Goal: Task Accomplishment & Management: Complete application form

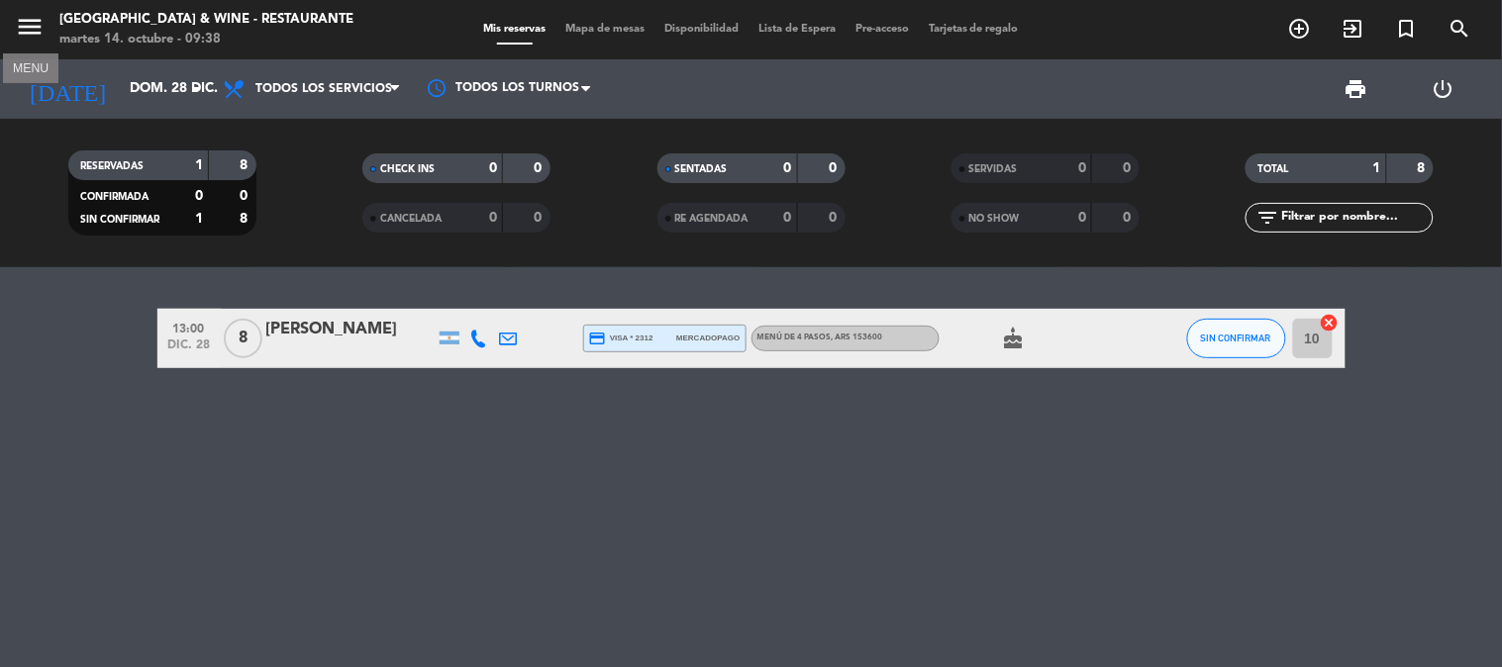
click at [23, 31] on icon "menu" at bounding box center [30, 27] width 30 height 30
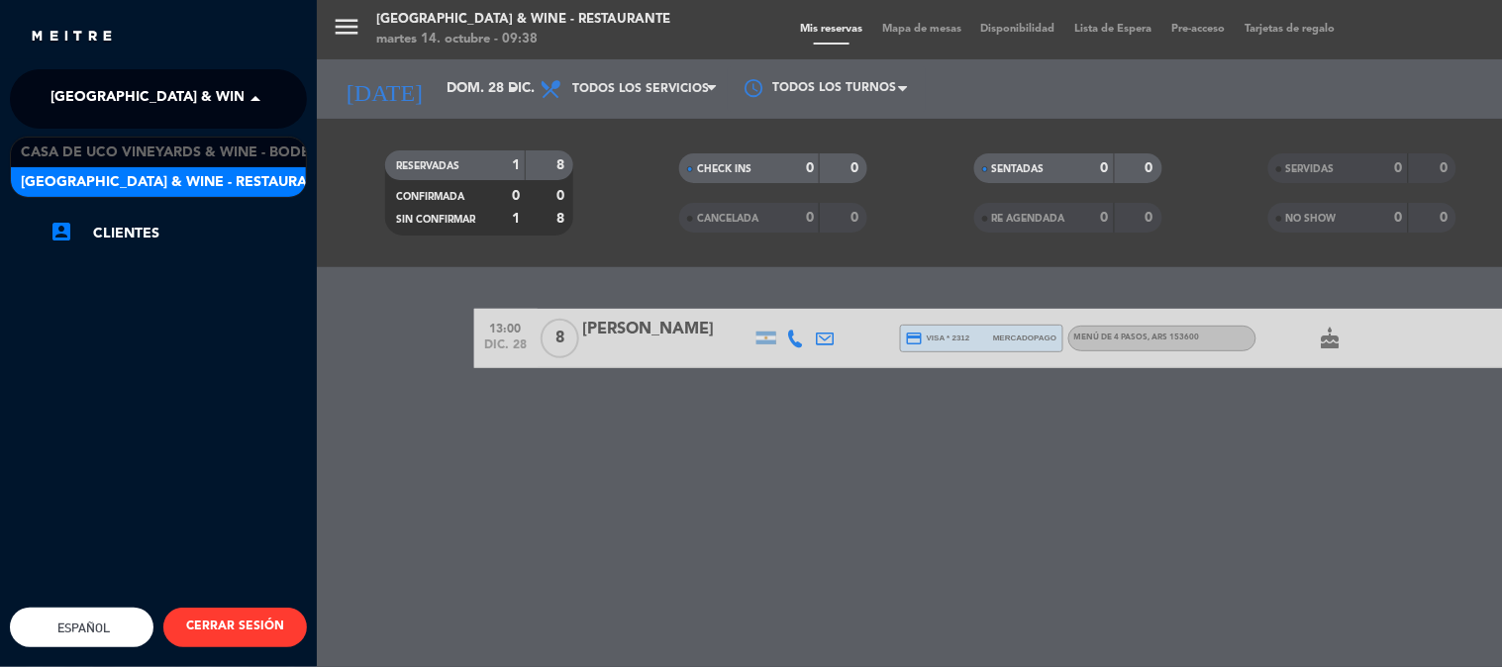
click at [150, 100] on span "[GEOGRAPHIC_DATA] & Wine - Restaurante" at bounding box center [207, 99] width 314 height 42
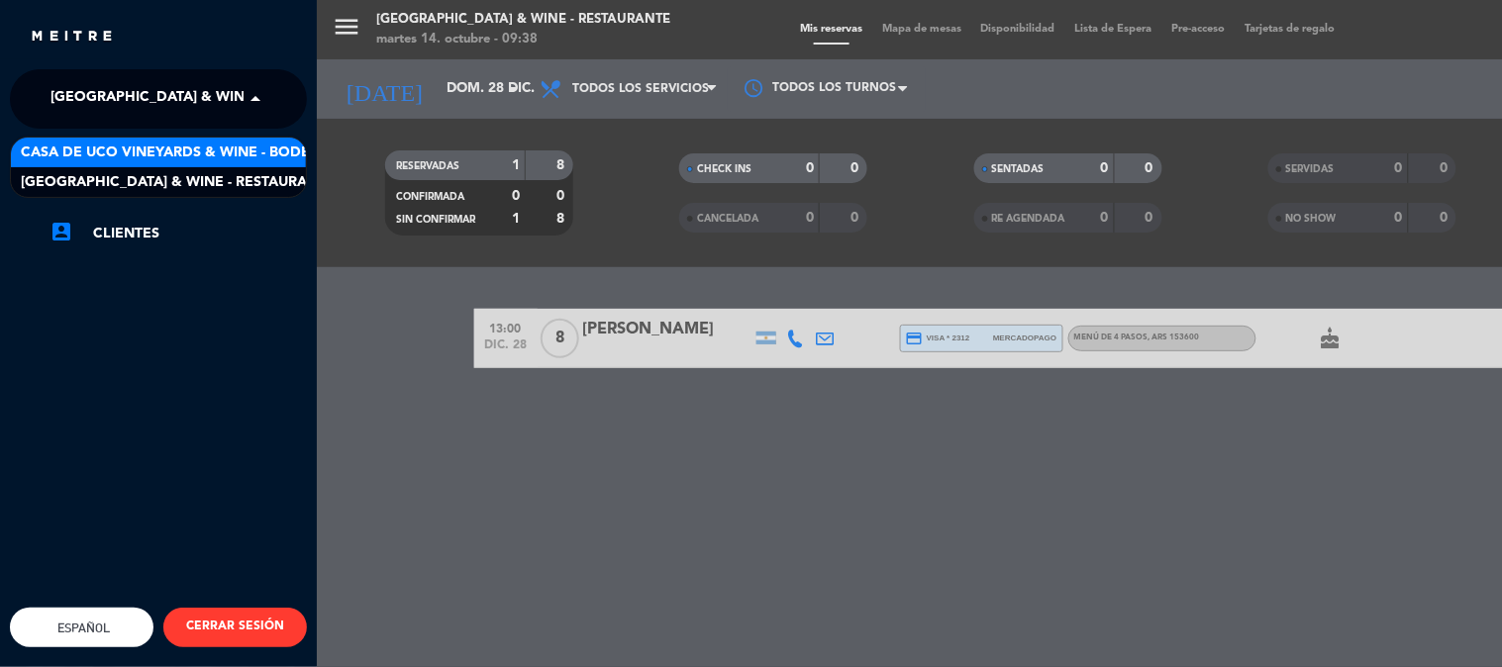
click at [185, 155] on span "Casa de Uco Vineyards & Wine - Bodega" at bounding box center [176, 153] width 310 height 23
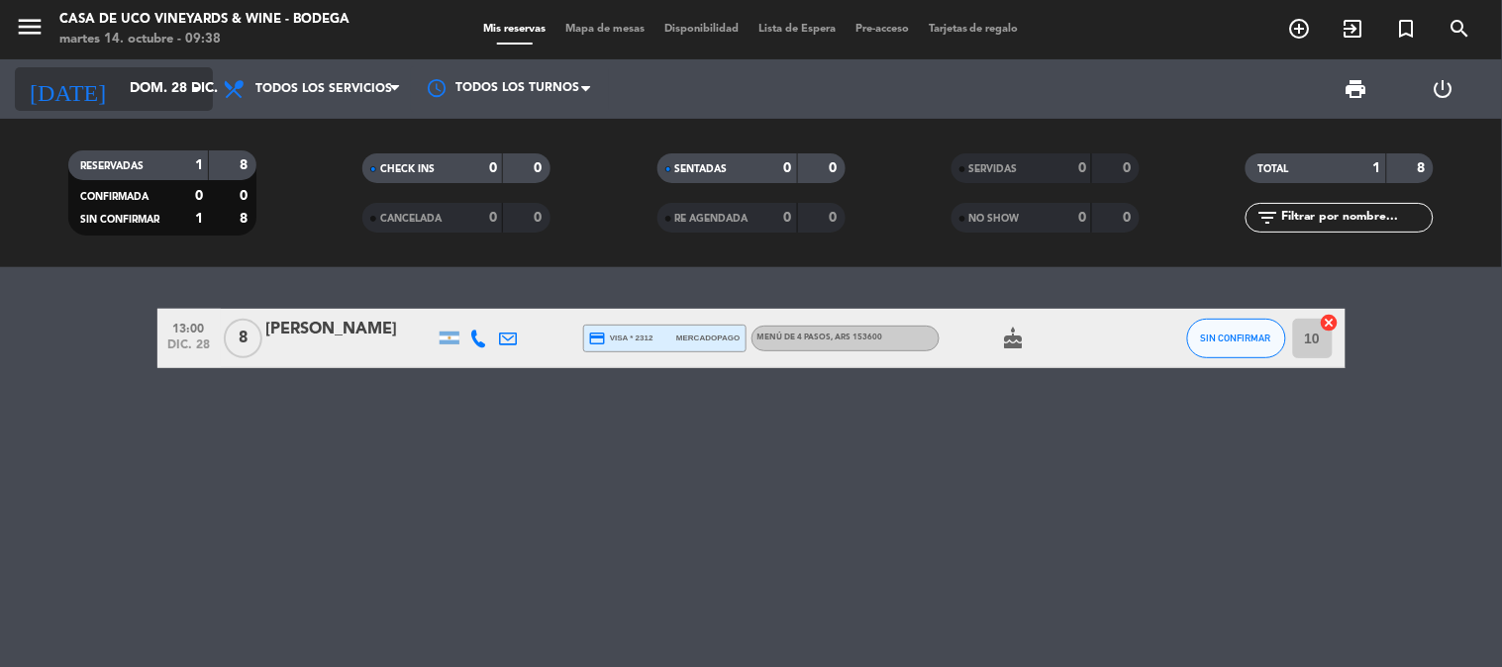
click at [146, 91] on input "dom. 28 dic." at bounding box center [214, 89] width 188 height 36
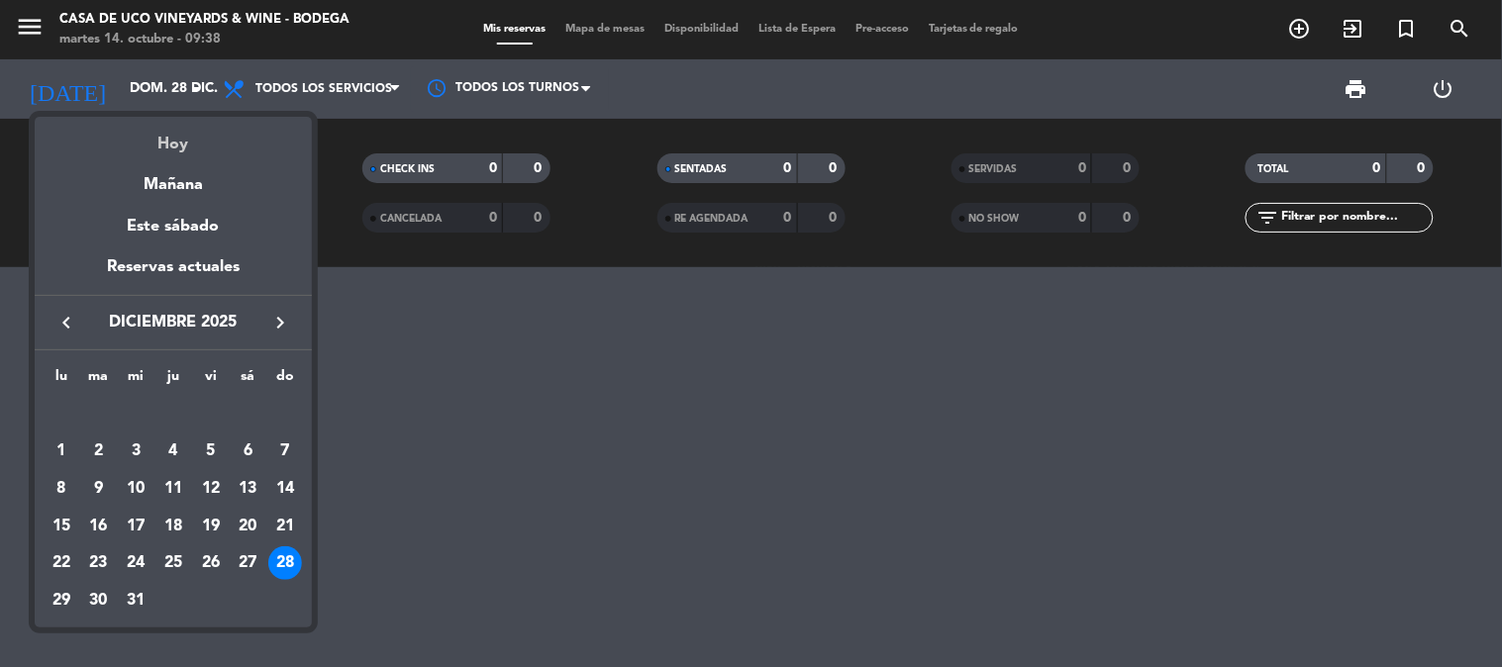
click at [173, 142] on div "Hoy" at bounding box center [173, 137] width 277 height 41
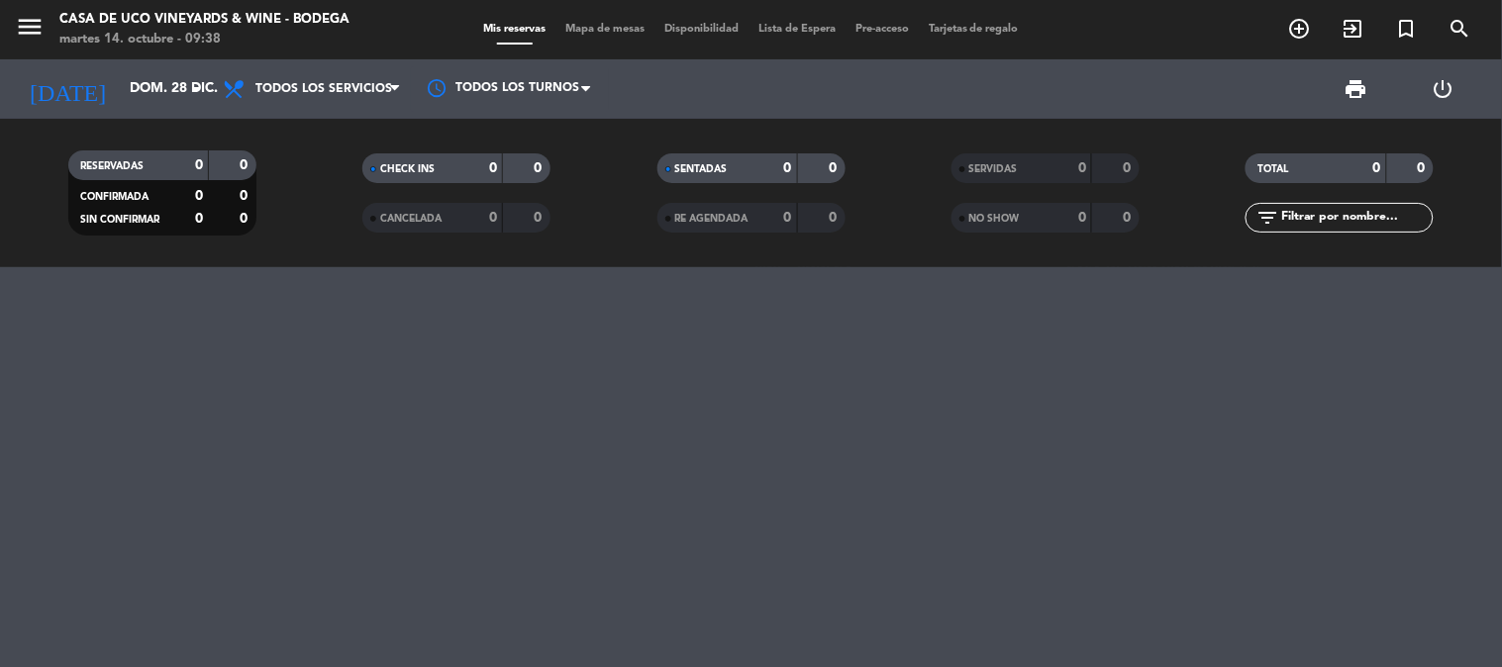
type input "[DATE] oct."
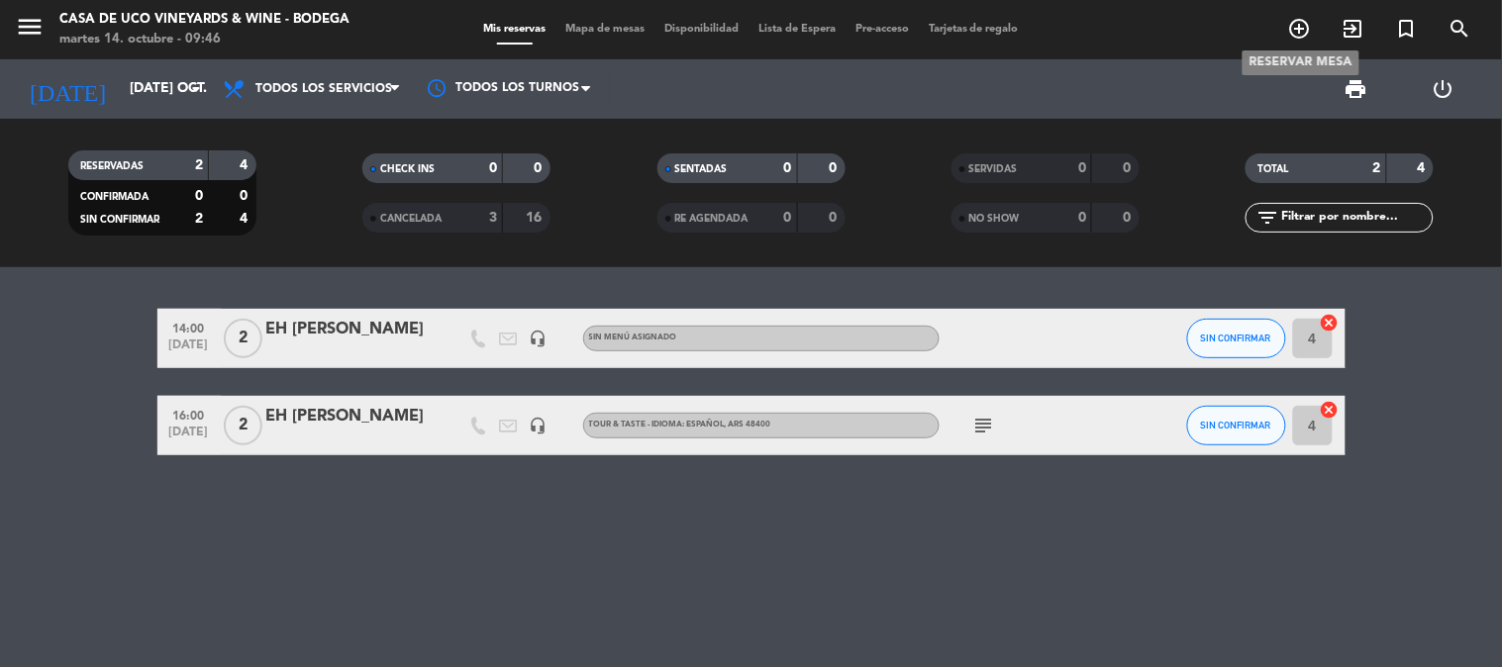
click at [1284, 31] on span "add_circle_outline" at bounding box center [1299, 29] width 53 height 34
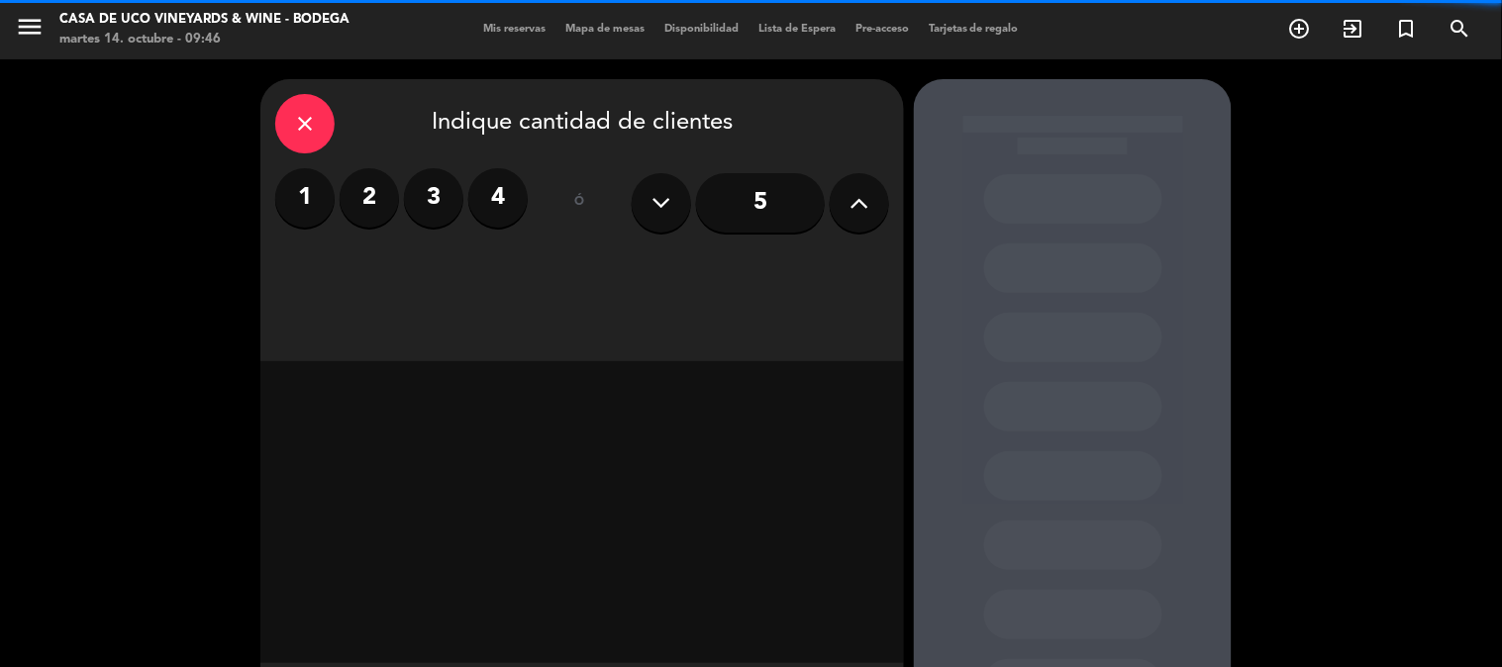
click at [367, 200] on label "2" at bounding box center [369, 197] width 59 height 59
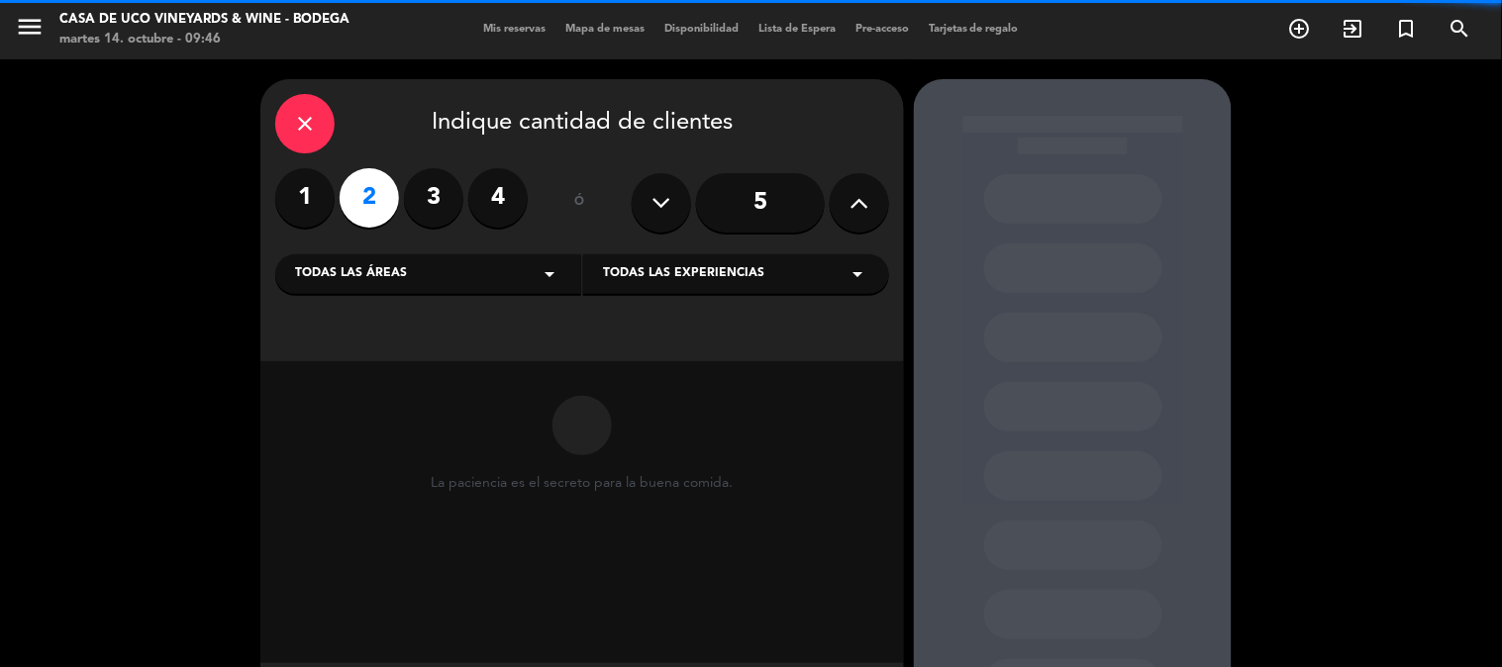
click at [381, 268] on span "Todas las áreas" at bounding box center [351, 274] width 112 height 20
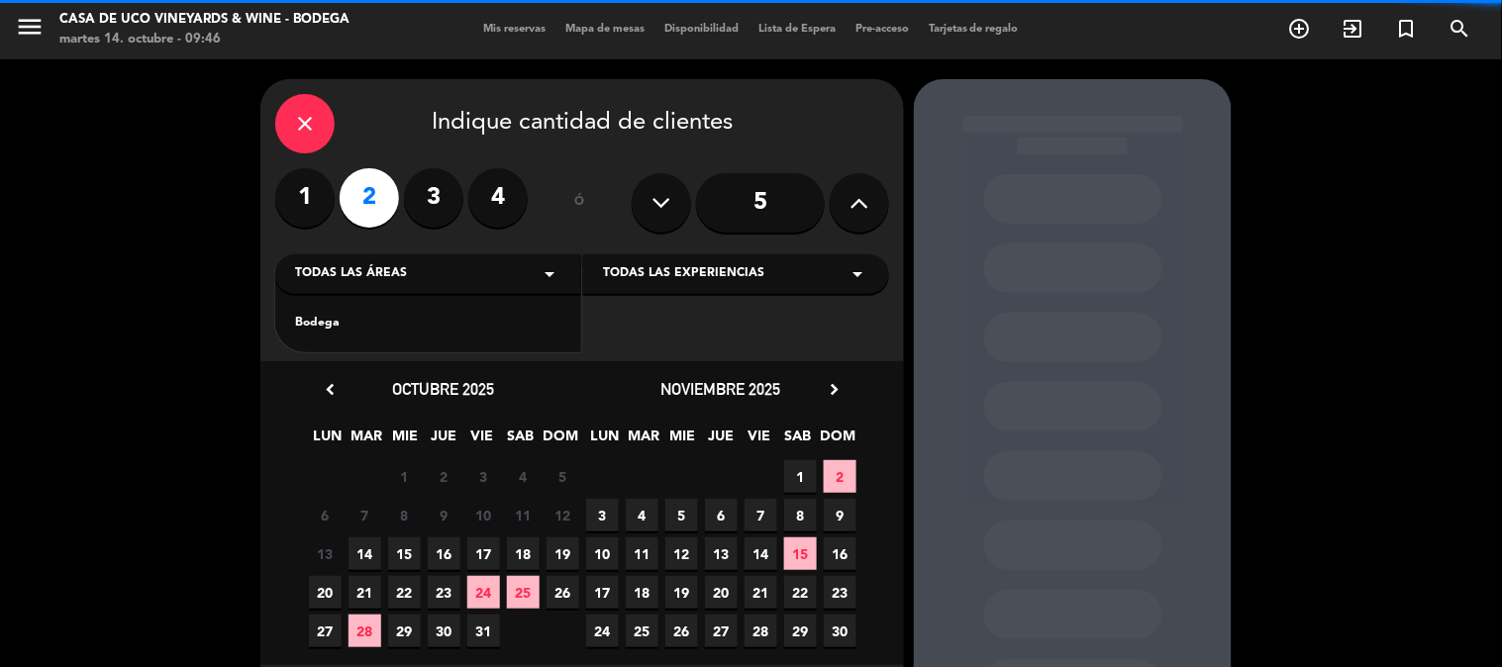
click at [325, 337] on div "Bodega" at bounding box center [428, 311] width 306 height 84
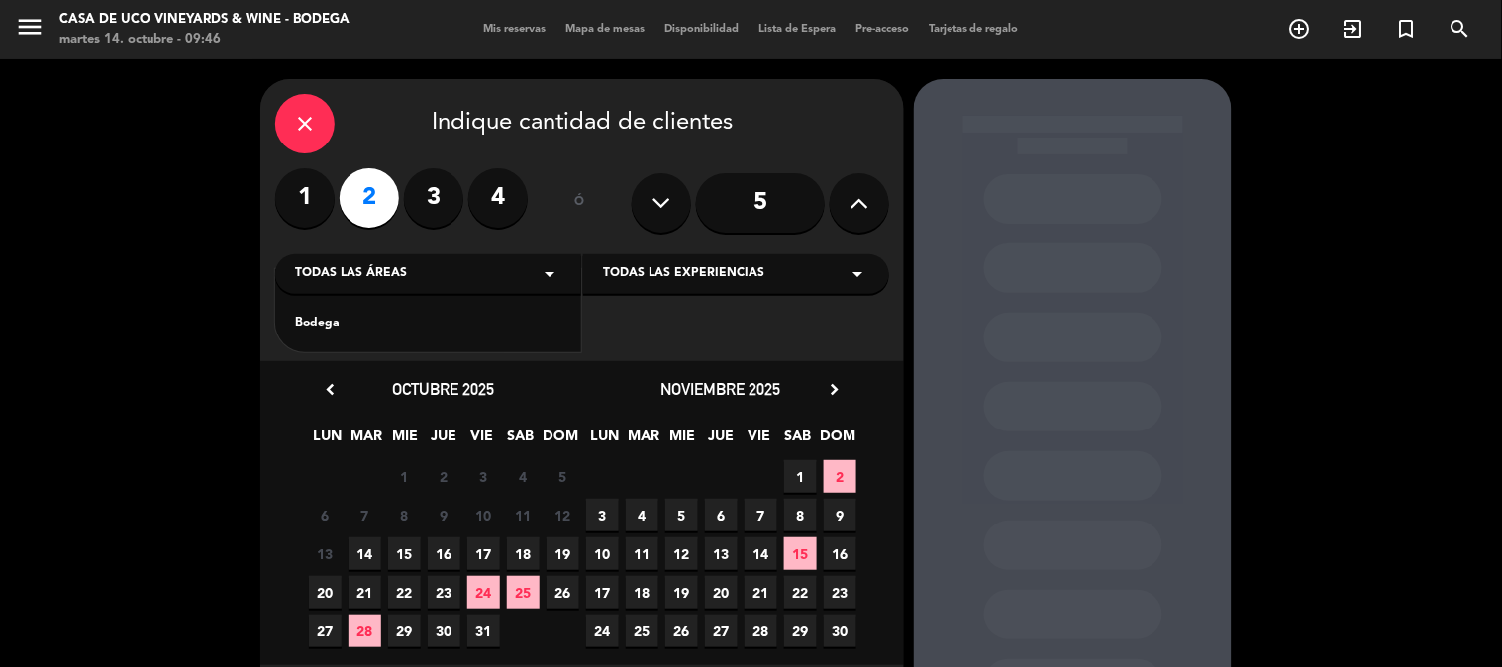
click at [320, 331] on div "Bodega" at bounding box center [428, 324] width 266 height 20
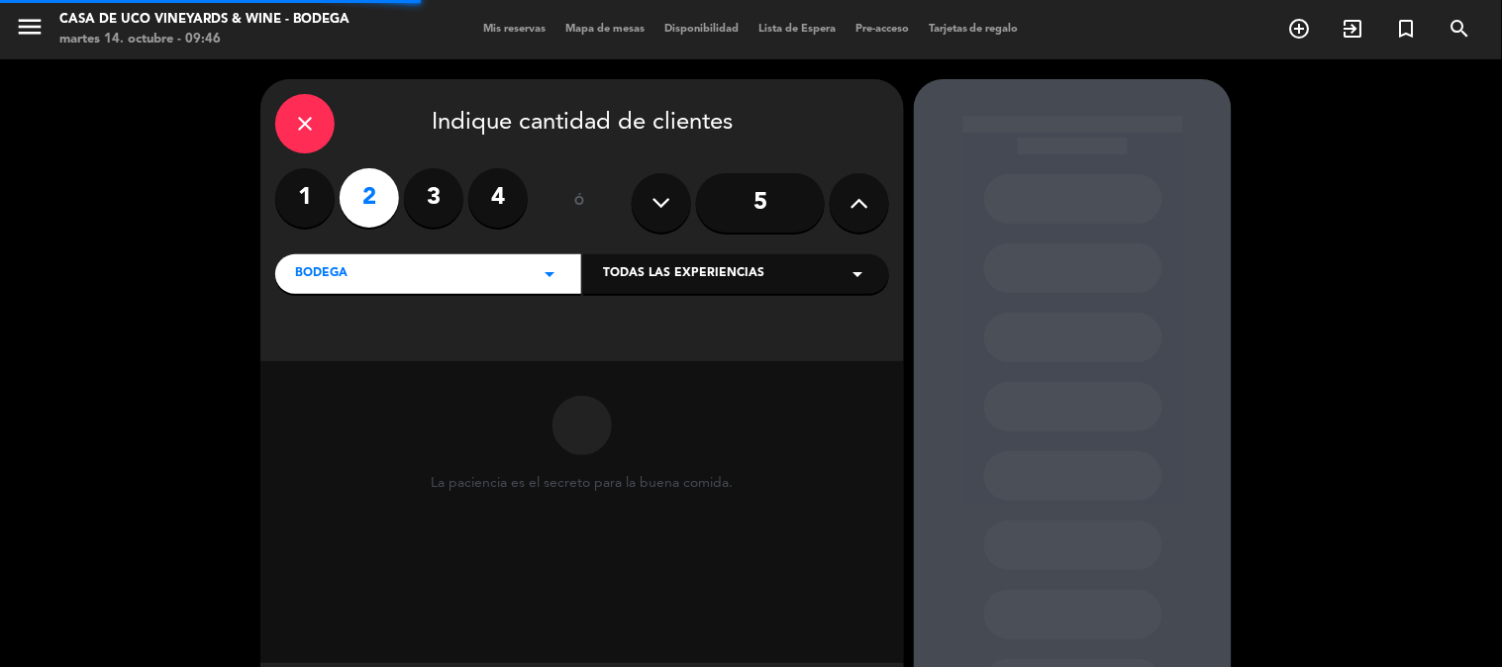
click at [705, 275] on span "Todas las experiencias" at bounding box center [683, 274] width 161 height 20
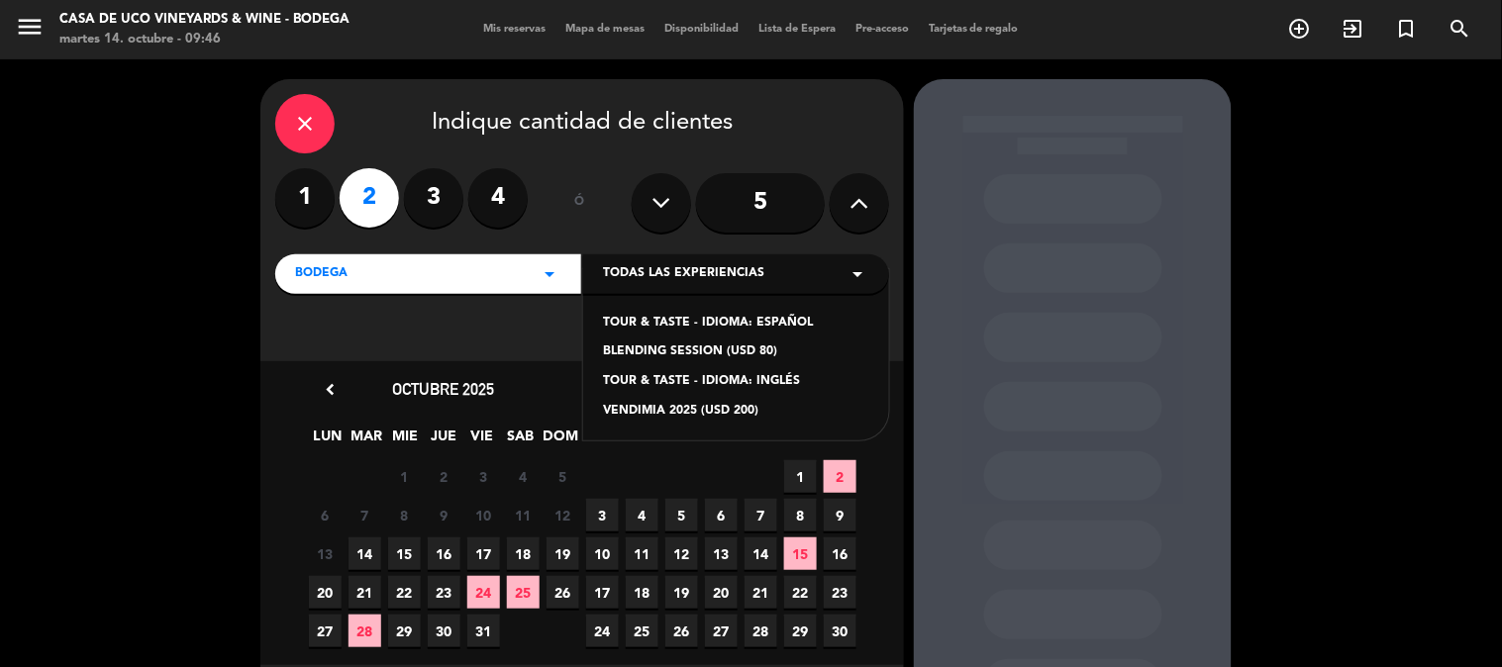
click at [681, 318] on div "TOUR & TASTE - IDIOMA: ESPAÑOL" at bounding box center [736, 324] width 266 height 20
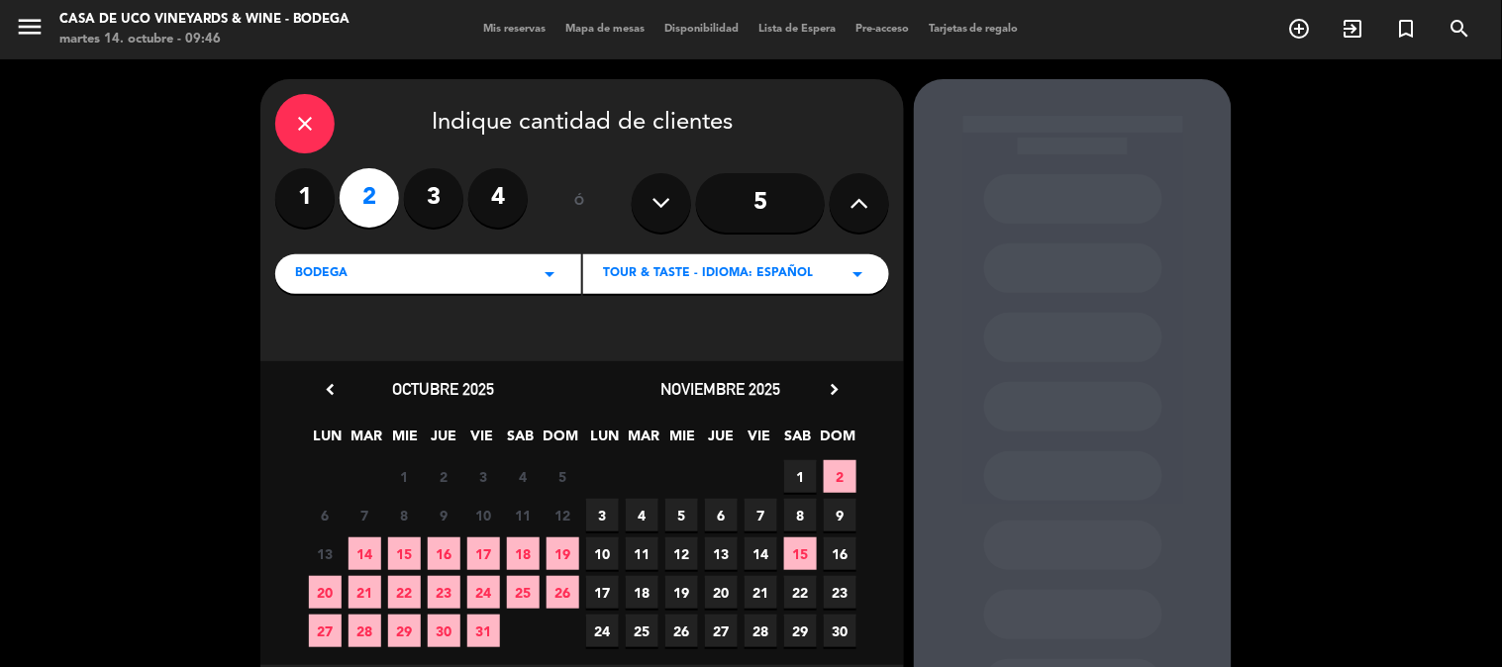
click at [352, 540] on span "14" at bounding box center [364, 554] width 33 height 33
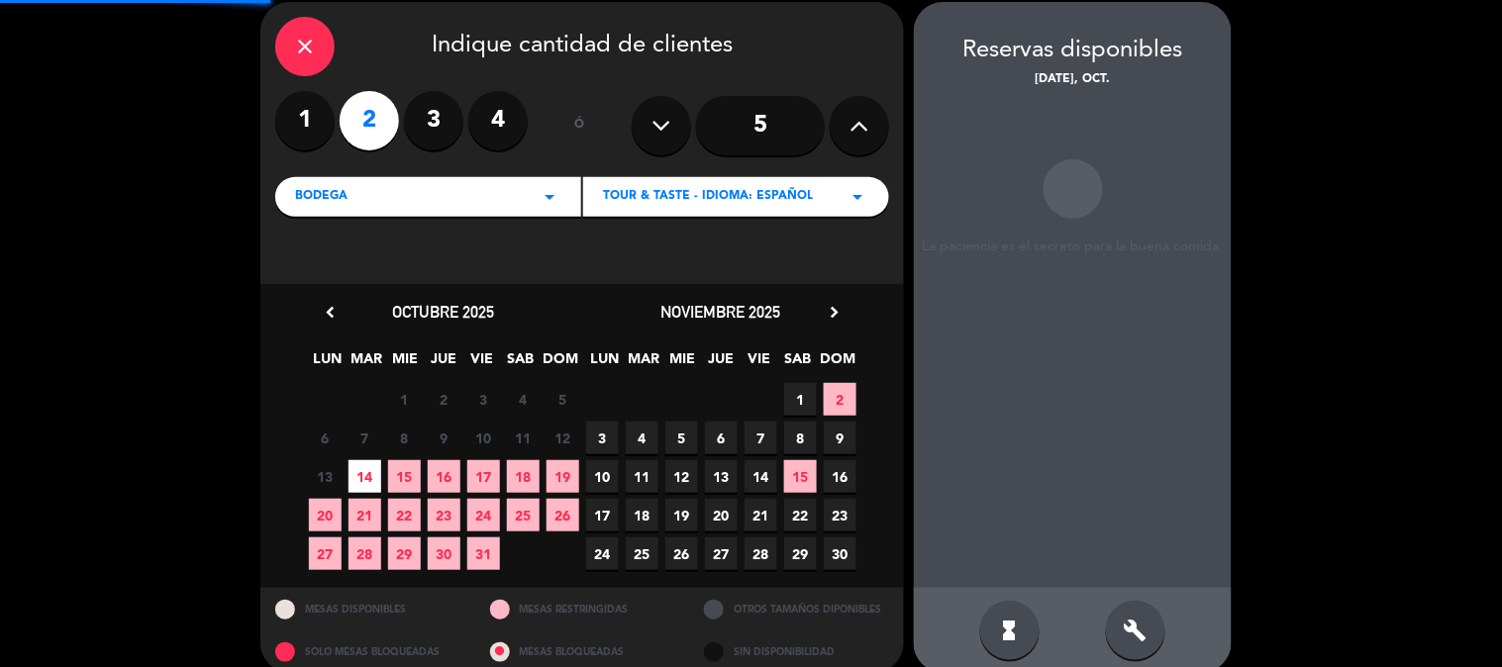
scroll to position [79, 0]
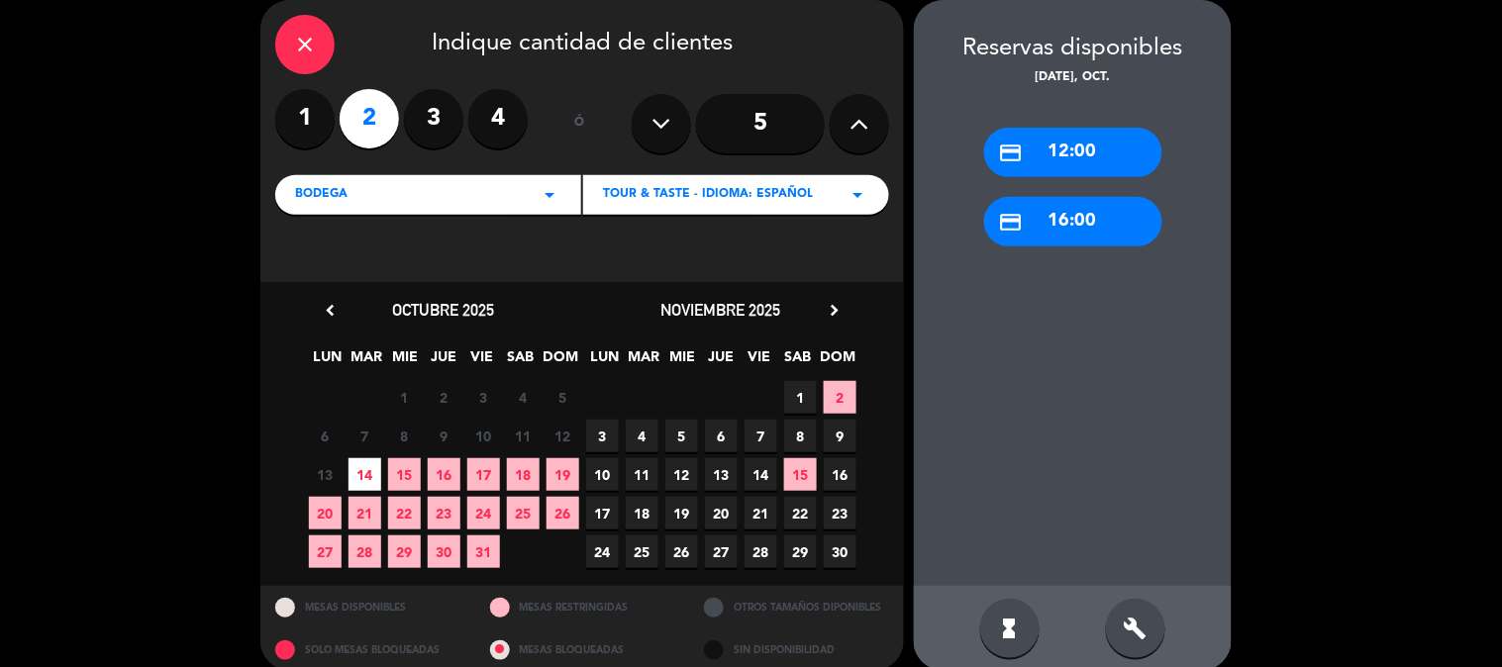
click at [1051, 141] on div "credit_card 12:00" at bounding box center [1073, 152] width 178 height 49
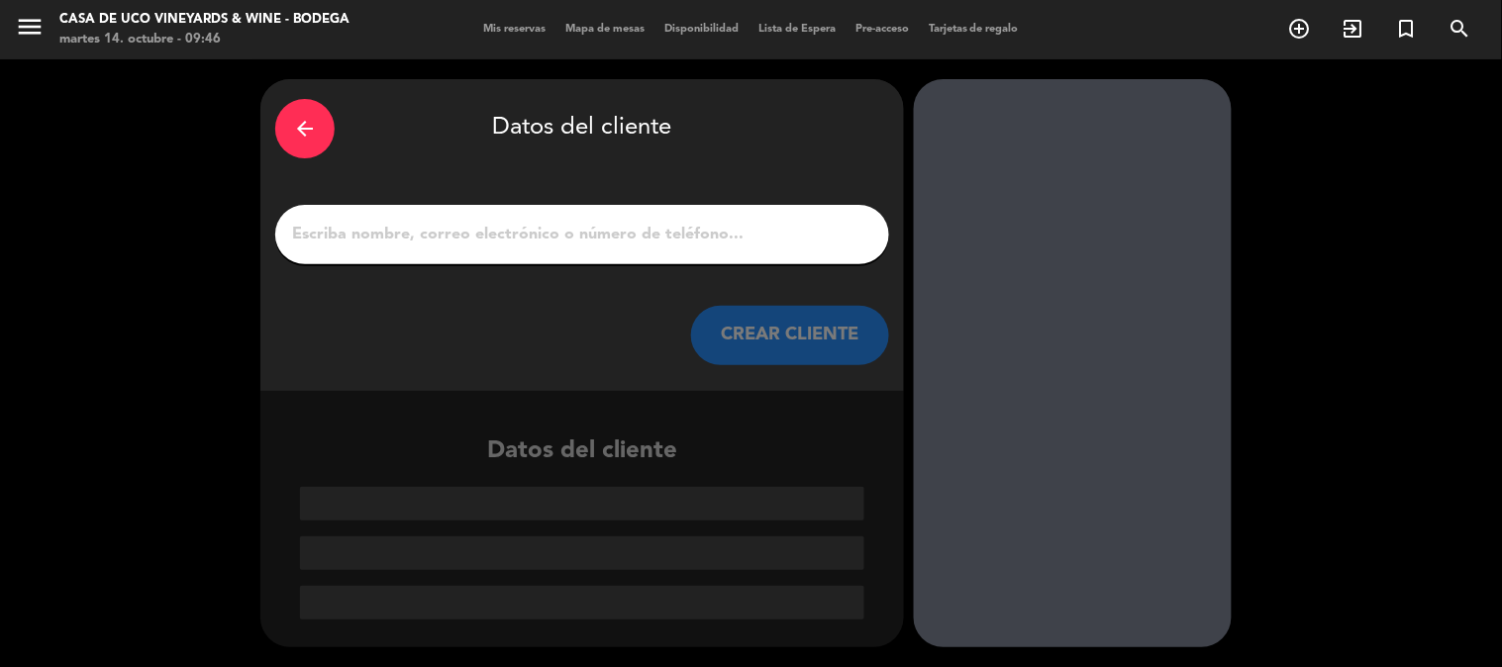
click at [523, 216] on div at bounding box center [582, 234] width 614 height 59
click at [519, 242] on input "1" at bounding box center [582, 235] width 584 height 28
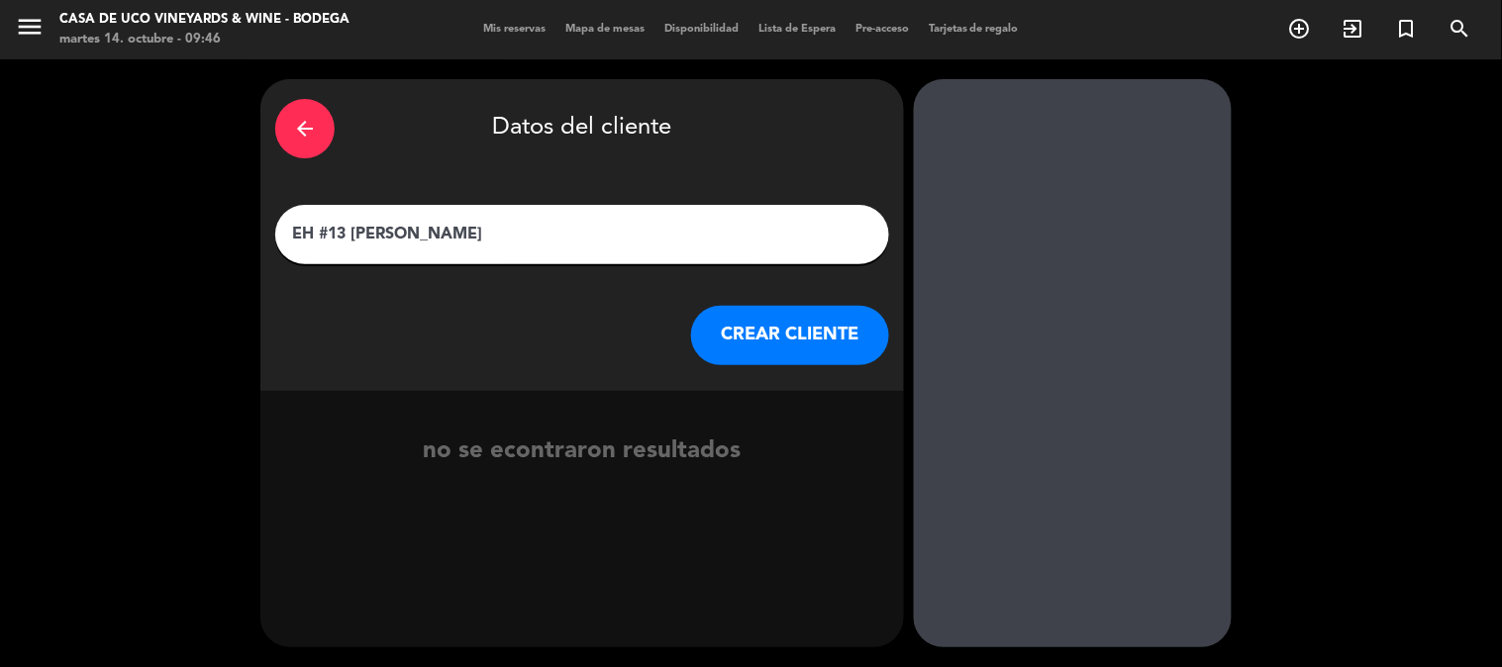
type input "EH #13 [PERSON_NAME]"
click at [792, 347] on button "CREAR CLIENTE" at bounding box center [790, 335] width 198 height 59
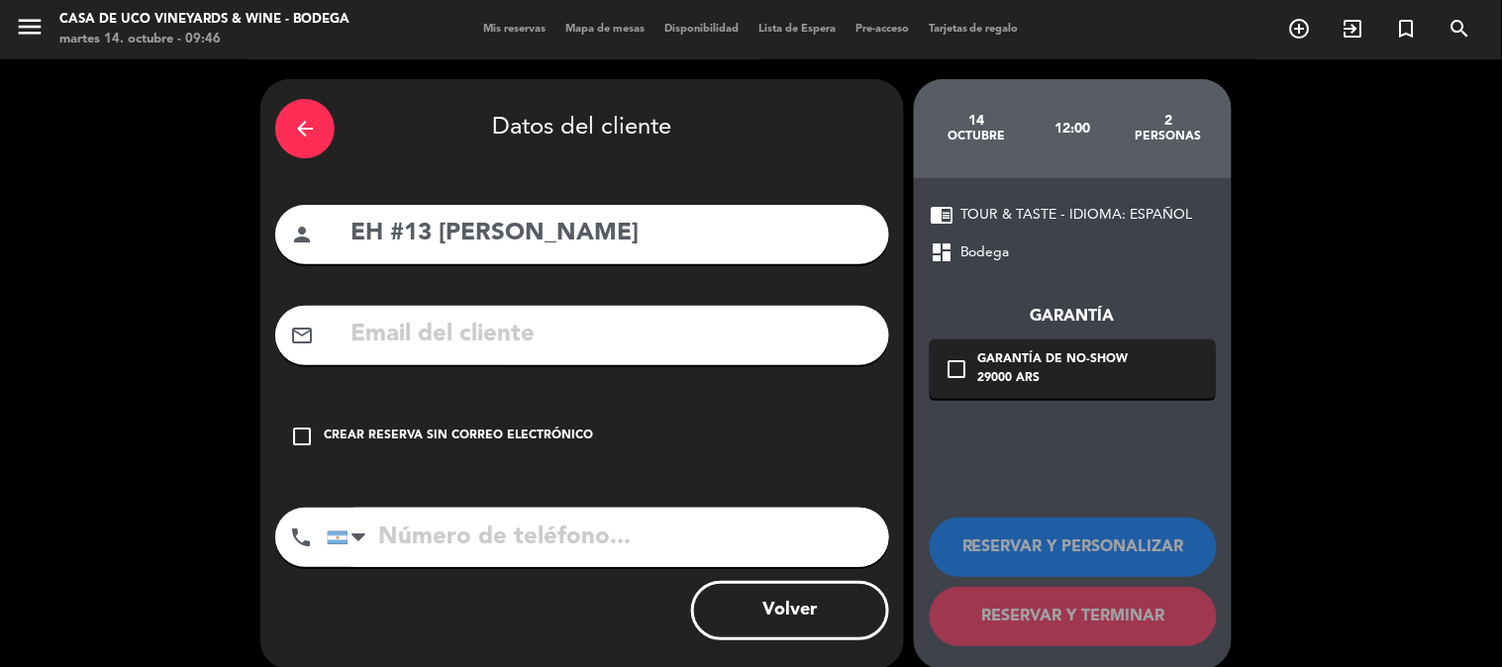
click at [397, 429] on div "Crear reserva sin correo electrónico" at bounding box center [458, 437] width 269 height 20
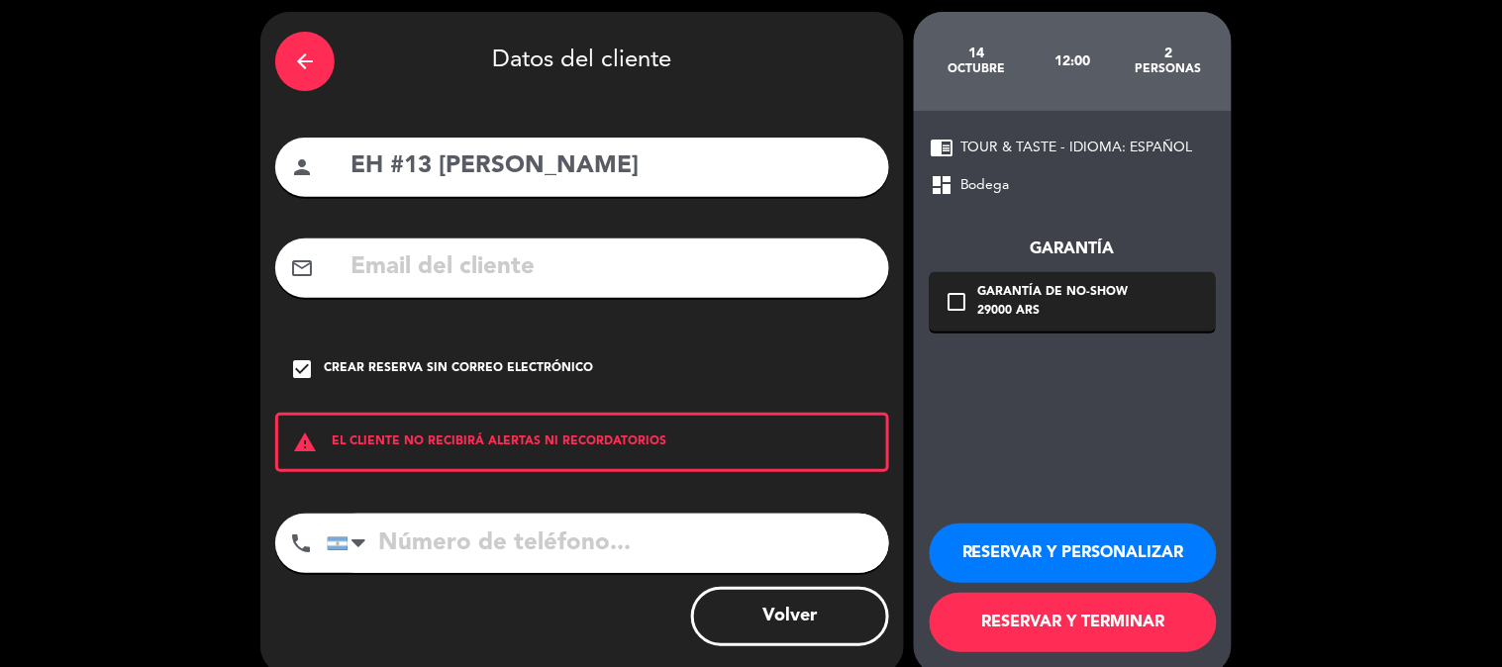
scroll to position [95, 0]
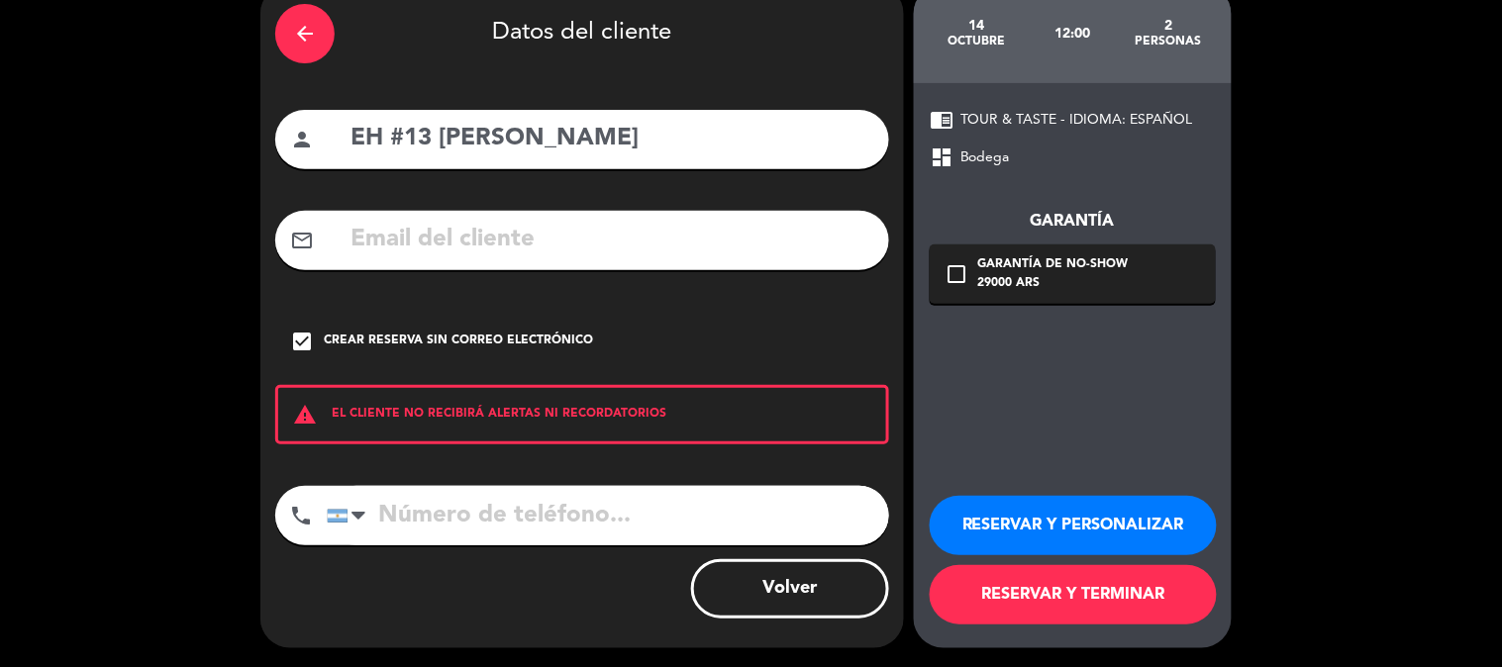
click at [1071, 555] on div "RESERVAR Y PERSONALIZAR RESERVAR Y TERMINAR" at bounding box center [1073, 551] width 286 height 194
click at [1072, 594] on button "RESERVAR Y TERMINAR" at bounding box center [1073, 594] width 287 height 59
